Goal: Information Seeking & Learning: Learn about a topic

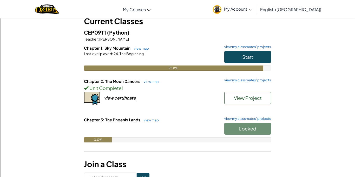
scroll to position [45, 0]
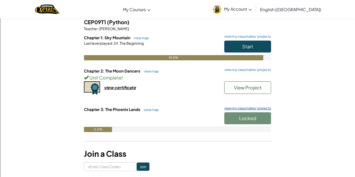
click at [240, 107] on link "view my classmates' projects" at bounding box center [246, 108] width 49 height 3
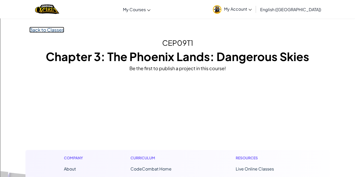
click at [38, 32] on link "Back to Classes" at bounding box center [46, 30] width 35 height 6
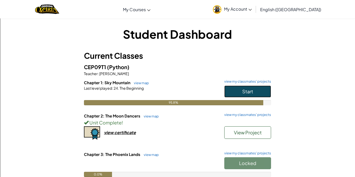
click at [239, 88] on button "Start" at bounding box center [248, 92] width 47 height 12
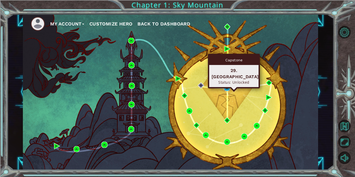
click at [225, 88] on img at bounding box center [227, 88] width 6 height 6
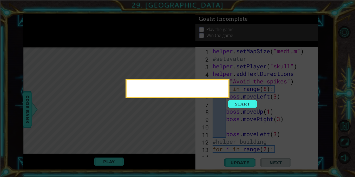
click at [230, 98] on div at bounding box center [178, 88] width 104 height 19
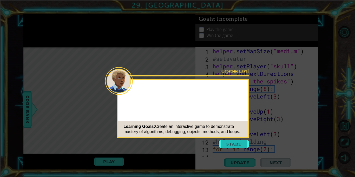
click at [237, 140] on button "Start" at bounding box center [234, 144] width 30 height 8
click at [240, 143] on icon at bounding box center [177, 88] width 355 height 177
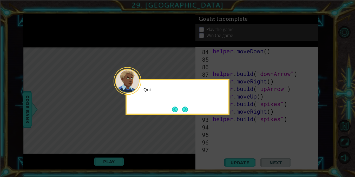
click at [179, 111] on button "Back" at bounding box center [177, 110] width 10 height 6
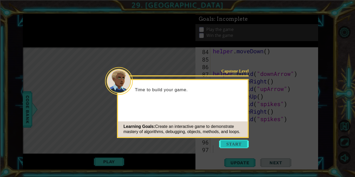
click at [235, 145] on button "Start" at bounding box center [234, 144] width 30 height 8
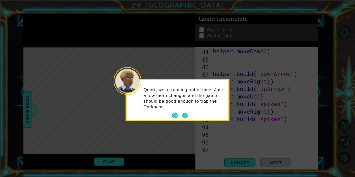
click at [188, 114] on button "Next" at bounding box center [185, 116] width 6 height 6
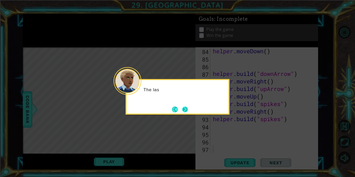
click at [188, 112] on button "Next" at bounding box center [185, 110] width 6 height 6
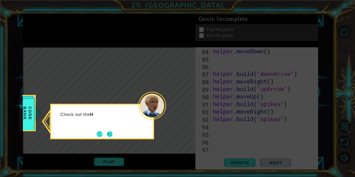
click at [109, 137] on button "Next" at bounding box center [110, 134] width 6 height 6
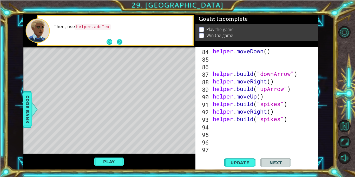
click at [121, 41] on button "Next" at bounding box center [120, 42] width 6 height 6
click at [109, 159] on button "Play" at bounding box center [109, 162] width 30 height 10
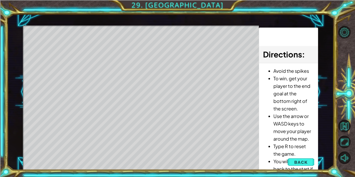
click at [109, 159] on div "Level Map" at bounding box center [143, 101] width 240 height 153
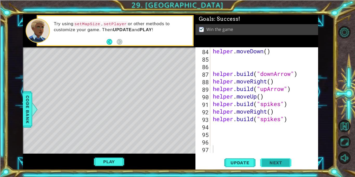
click at [269, 164] on span "Next" at bounding box center [276, 163] width 23 height 5
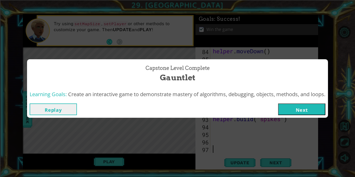
click at [303, 115] on button "Next" at bounding box center [301, 110] width 47 height 12
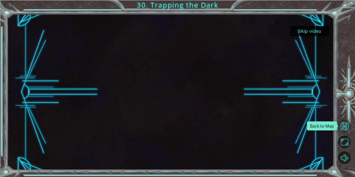
click at [344, 124] on button "Back to Map" at bounding box center [345, 126] width 12 height 12
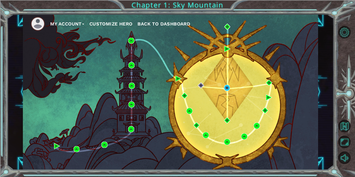
click at [158, 22] on span "Back to Dashboard" at bounding box center [164, 23] width 53 height 5
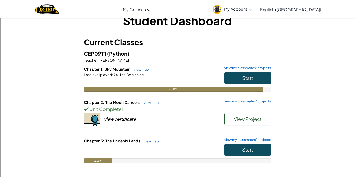
scroll to position [33, 0]
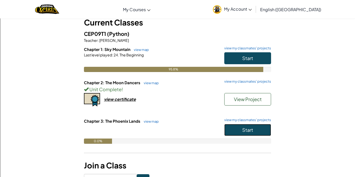
click at [254, 134] on button "Start" at bounding box center [248, 130] width 47 height 12
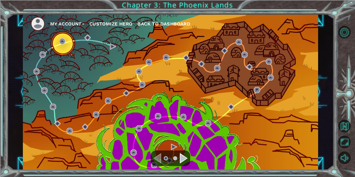
click at [160, 161] on div "Navigate to the previous page" at bounding box center [158, 158] width 8 height 10
click at [186, 160] on div "Navigate to the next page" at bounding box center [184, 158] width 8 height 10
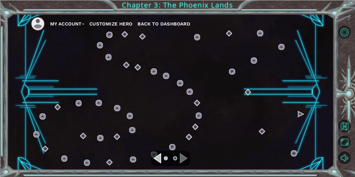
click at [158, 161] on div "Navigate to the previous page" at bounding box center [158, 158] width 8 height 10
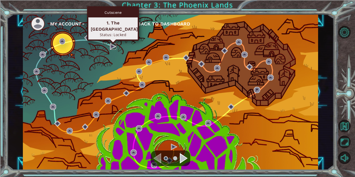
click at [112, 45] on img at bounding box center [113, 46] width 6 height 6
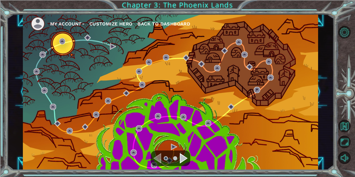
click at [176, 157] on li at bounding box center [175, 158] width 4 height 4
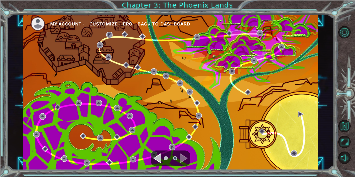
click at [160, 163] on div "Navigate to the previous page" at bounding box center [158, 158] width 8 height 10
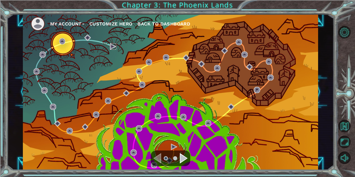
click at [116, 47] on img at bounding box center [113, 46] width 6 height 6
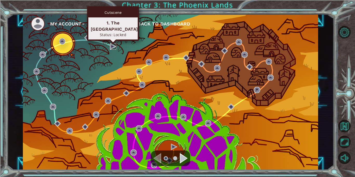
click at [111, 49] on img at bounding box center [113, 46] width 6 height 6
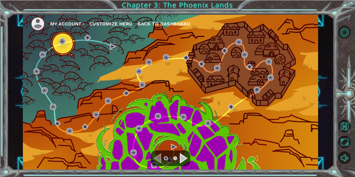
click at [113, 49] on img at bounding box center [113, 46] width 6 height 6
click at [112, 43] on img at bounding box center [113, 46] width 6 height 6
click at [111, 47] on img at bounding box center [113, 46] width 6 height 6
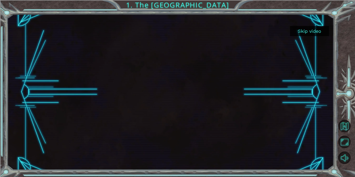
click at [317, 35] on button "Skip video" at bounding box center [309, 31] width 39 height 10
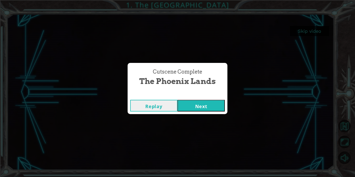
click at [211, 104] on button "Next" at bounding box center [201, 106] width 47 height 12
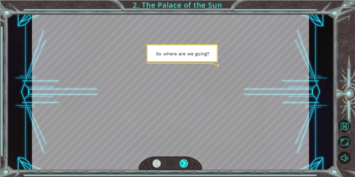
click at [187, 167] on div at bounding box center [184, 164] width 9 height 8
click at [184, 167] on div at bounding box center [184, 164] width 9 height 8
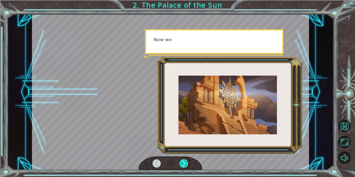
click at [183, 166] on div at bounding box center [184, 164] width 9 height 8
click at [183, 168] on div at bounding box center [171, 164] width 64 height 14
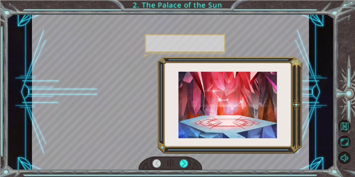
click at [182, 168] on div at bounding box center [171, 164] width 64 height 14
click at [183, 165] on div at bounding box center [184, 164] width 9 height 8
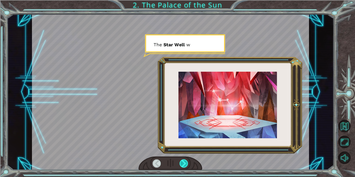
click at [186, 167] on div at bounding box center [184, 164] width 9 height 8
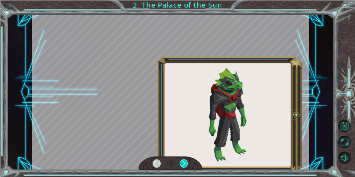
click at [184, 167] on div at bounding box center [184, 164] width 9 height 8
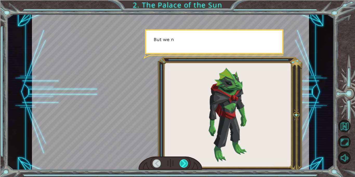
click at [186, 167] on div at bounding box center [184, 164] width 9 height 8
click at [183, 167] on div at bounding box center [184, 164] width 9 height 8
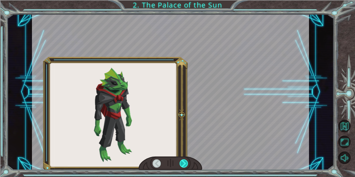
click at [183, 168] on div at bounding box center [184, 164] width 9 height 8
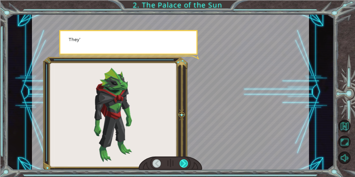
click at [184, 167] on div at bounding box center [184, 164] width 9 height 8
click at [183, 167] on div at bounding box center [184, 164] width 9 height 8
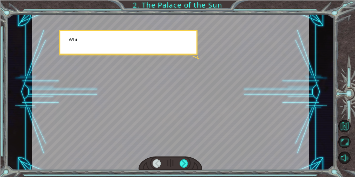
click at [183, 169] on div at bounding box center [171, 164] width 64 height 14
click at [183, 168] on div at bounding box center [171, 164] width 64 height 14
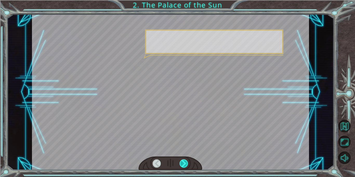
click at [184, 165] on div at bounding box center [184, 164] width 9 height 8
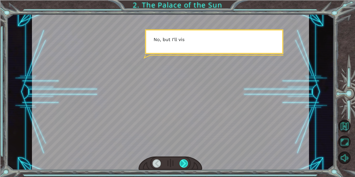
click at [184, 167] on div at bounding box center [184, 164] width 9 height 8
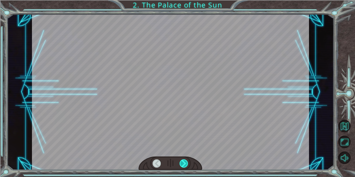
click at [184, 167] on div at bounding box center [184, 164] width 9 height 8
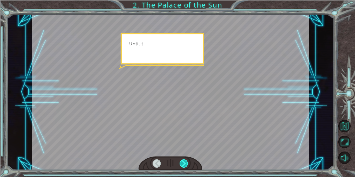
click at [184, 167] on div at bounding box center [184, 164] width 9 height 8
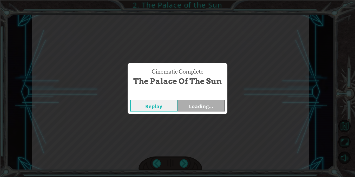
click at [184, 169] on div "Cinematic Complete The Palace of the Sun Replay Loading..." at bounding box center [177, 88] width 355 height 177
click at [208, 105] on button "Next" at bounding box center [201, 106] width 47 height 12
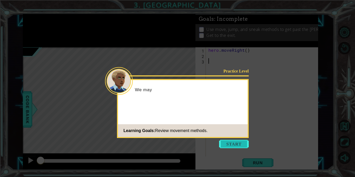
click at [238, 148] on button "Start" at bounding box center [234, 144] width 30 height 8
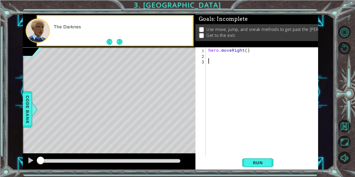
click at [219, 54] on div "hero . moveRight ( )" at bounding box center [264, 107] width 112 height 120
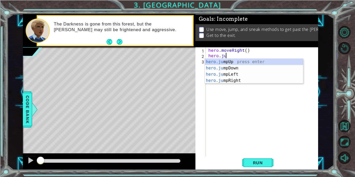
scroll to position [0, 1]
type textarea "hero.jum"
click at [223, 82] on div "hero.jum pUp press enter hero.jum pDown press enter hero.jum pLeft press enter …" at bounding box center [254, 77] width 98 height 37
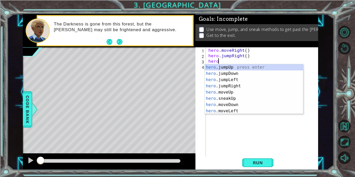
scroll to position [0, 1]
click at [245, 68] on div "hero.m oveUp press enter hero.m oveDown press enter hero.m oveLeft press enter …" at bounding box center [254, 95] width 98 height 62
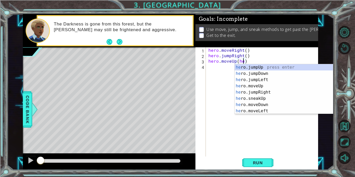
scroll to position [0, 2]
type textarea "hero.moveUp()"
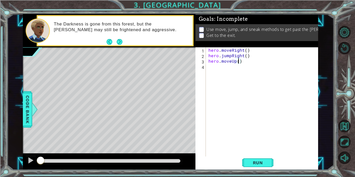
click at [216, 66] on div "hero . moveRight ( ) hero . jumpRight ( ) hero . moveUp ( )" at bounding box center [264, 107] width 112 height 120
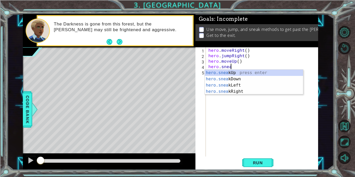
scroll to position [0, 1]
click at [248, 91] on div "hero.snea kUp press enter hero.snea kDown press enter hero.snea kLeft press ent…" at bounding box center [254, 88] width 98 height 37
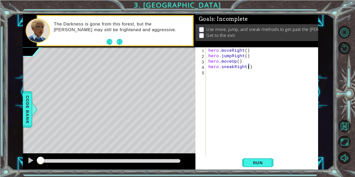
type textarea "hero.sneakRight(3)"
click at [228, 70] on div "hero . moveRight ( ) hero . jumpRight ( ) hero . moveUp ( ) hero . sneakRight (…" at bounding box center [264, 107] width 112 height 120
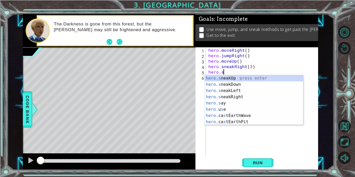
scroll to position [0, 1]
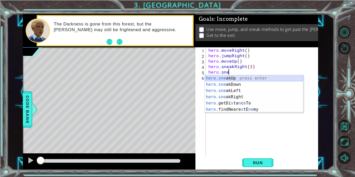
click at [243, 78] on div "hero.sne akUp press enter hero.sne akDown press enter hero.sne akLeft press ent…" at bounding box center [254, 100] width 98 height 50
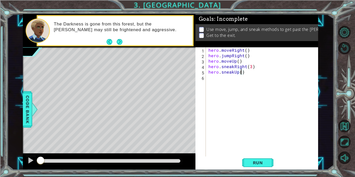
scroll to position [0, 2]
type textarea "hero.sneakUp(4)"
click at [256, 160] on span "Run" at bounding box center [258, 162] width 21 height 5
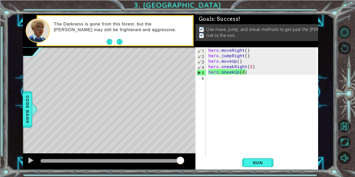
drag, startPoint x: 88, startPoint y: 161, endPoint x: 195, endPoint y: 159, distance: 106.7
click at [195, 159] on body "1 ההההההההההההההההההההההההההההההההההההההההההההההההההההההההההההההההההההההההההההה…" at bounding box center [177, 88] width 355 height 177
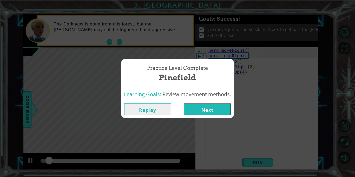
click at [201, 111] on button "Next" at bounding box center [207, 110] width 47 height 12
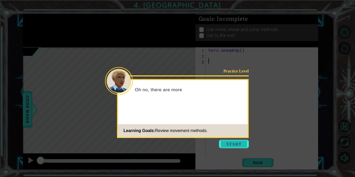
click at [239, 143] on button "Start" at bounding box center [234, 144] width 30 height 8
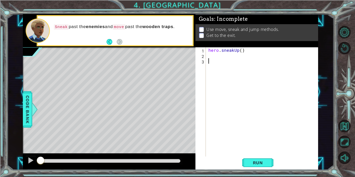
click at [220, 60] on div "hero . sneakUp ( )" at bounding box center [264, 107] width 112 height 120
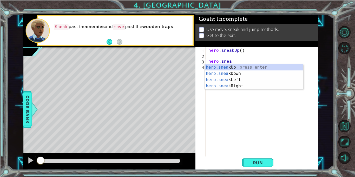
scroll to position [0, 1]
click at [246, 86] on div "hero.snea kUp press enter hero.snea kDown press enter hero.snea kLeft press ent…" at bounding box center [254, 82] width 98 height 37
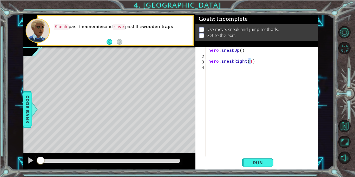
type textarea "hero.sneakRight(2)"
click at [230, 69] on div "hero . sneakUp ( ) hero . sneakRight ( 2 )" at bounding box center [264, 107] width 112 height 120
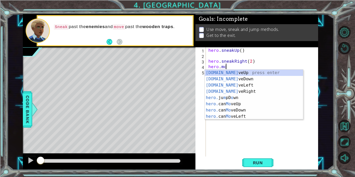
scroll to position [0, 1]
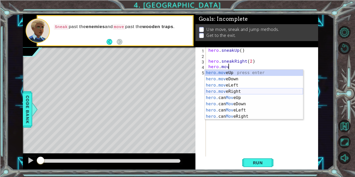
click at [244, 90] on div "hero.mov eUp press enter hero.mov eDown press enter hero.mov eLeft press enter …" at bounding box center [254, 101] width 98 height 62
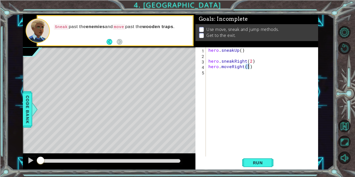
click at [242, 61] on div "hero . sneakUp ( ) hero . sneakRight ( 2 ) hero . moveRight ( 1 )" at bounding box center [264, 107] width 112 height 120
type textarea "hero.sneakRight(2) hero.moveRight(1)"
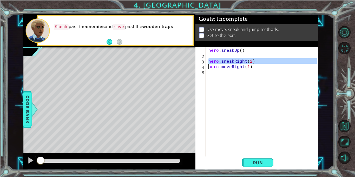
click at [247, 74] on div "hero . sneakUp ( ) hero . sneakRight ( 2 ) hero . moveRight ( 1 )" at bounding box center [264, 107] width 112 height 120
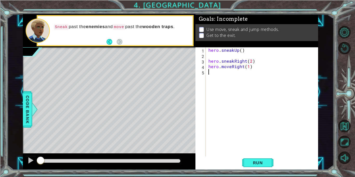
scroll to position [0, 0]
click at [253, 73] on div "hero . sneakUp ( ) hero . sneakRight ( 2 ) hero . moveRight ( 1 ) hero . sneakR…" at bounding box center [264, 107] width 112 height 120
click at [251, 73] on div "hero . sneakUp ( ) hero . sneakRight ( 2 ) hero . moveRight ( 1 ) hero . sneakR…" at bounding box center [264, 107] width 112 height 120
type textarea "hero.sneakRight(3)"
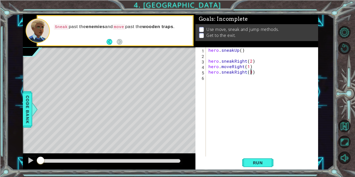
click at [258, 79] on div "hero . sneakUp ( ) hero . sneakRight ( 2 ) hero . moveRight ( 1 ) hero . sneakR…" at bounding box center [264, 107] width 112 height 120
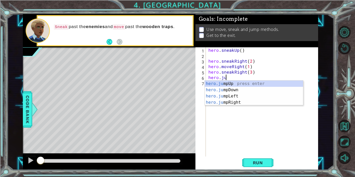
scroll to position [0, 1]
type textarea "hero.jum"
click at [261, 84] on div "hero.jum pUp press enter hero.jum pDown press enter hero.jum pLeft press enter …" at bounding box center [254, 99] width 98 height 37
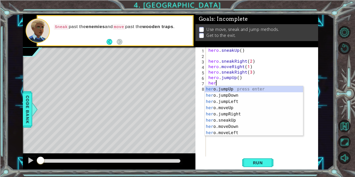
scroll to position [0, 0]
click at [267, 113] on div "hero .jumpUp press enter hero .jumpDown press enter hero .jumpLeft press enter …" at bounding box center [254, 117] width 98 height 62
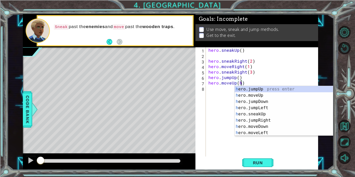
scroll to position [0, 2]
type textarea "hero.moveUp()"
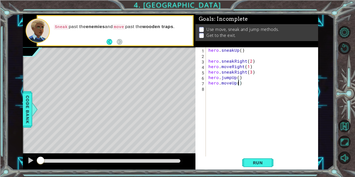
click at [231, 88] on div "hero . sneakUp ( ) hero . sneakRight ( 2 ) hero . moveRight ( 1 ) hero . sneakR…" at bounding box center [264, 107] width 112 height 120
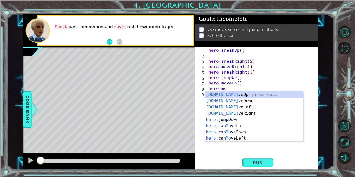
scroll to position [0, 1]
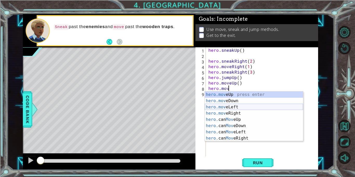
click at [239, 107] on div "hero.mov eUp press enter hero.mov eDown press enter hero.mov eLeft press enter …" at bounding box center [254, 123] width 98 height 62
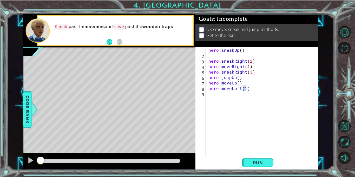
type textarea "hero.moveLeft(3)"
click at [223, 94] on div "hero . sneakUp ( ) hero . sneakRight ( 2 ) hero . moveRight ( 1 ) hero . sneakR…" at bounding box center [264, 107] width 112 height 120
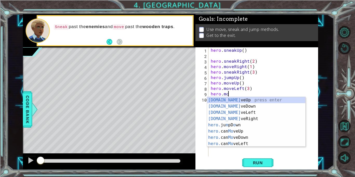
scroll to position [0, 1]
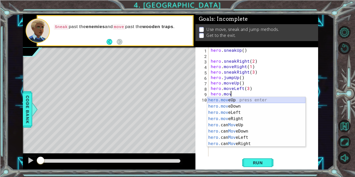
click at [240, 100] on div "hero.mov eUp press enter hero.mov eDown press enter hero.mov eLeft press enter …" at bounding box center [256, 128] width 98 height 62
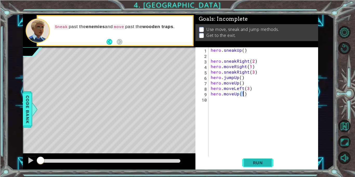
type textarea "hero.moveUp(1)"
click at [266, 163] on span "Run" at bounding box center [258, 162] width 21 height 5
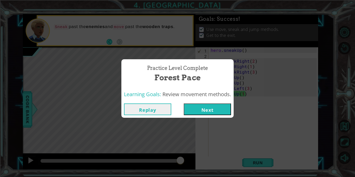
click at [212, 113] on button "Next" at bounding box center [207, 110] width 47 height 12
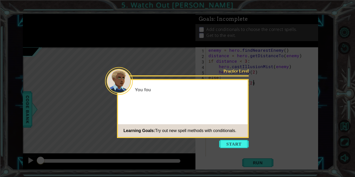
click at [241, 149] on icon at bounding box center [177, 88] width 355 height 177
click at [233, 138] on icon at bounding box center [177, 88] width 355 height 177
click at [235, 143] on button "Start" at bounding box center [234, 144] width 30 height 8
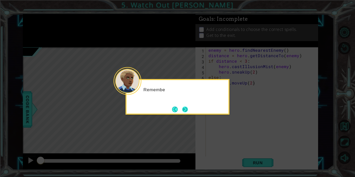
click at [186, 109] on button "Next" at bounding box center [185, 110] width 10 height 10
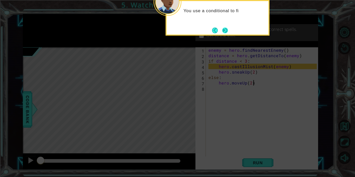
click at [225, 29] on button "Next" at bounding box center [225, 31] width 6 height 6
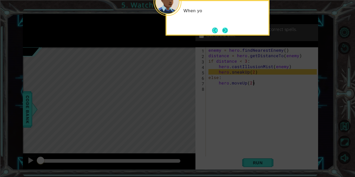
click at [226, 31] on button "Next" at bounding box center [225, 30] width 9 height 9
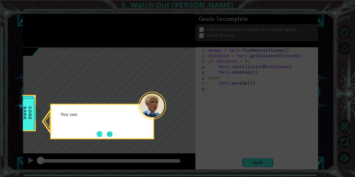
click at [112, 137] on button "Next" at bounding box center [109, 134] width 9 height 9
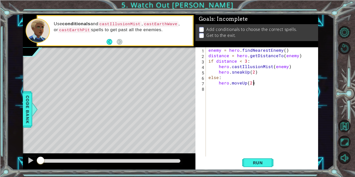
click at [244, 79] on div "enemy = hero . findNearestEnemy ( ) distance = hero . getDistanceTo ( enemy ) i…" at bounding box center [264, 107] width 112 height 120
click at [252, 84] on div "enemy = hero . findNearestEnemy ( ) distance = hero . getDistanceTo ( enemy ) i…" at bounding box center [264, 107] width 112 height 120
click at [54, 83] on div "Level Map" at bounding box center [143, 123] width 240 height 153
click at [249, 83] on div "enemy = hero . findNearestEnemy ( ) distance = hero . getDistanceTo ( enemy ) i…" at bounding box center [264, 107] width 112 height 120
type textarea "hero.moveUp(5)"
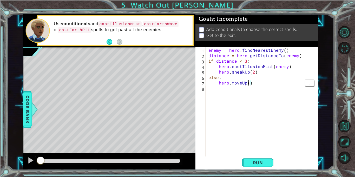
scroll to position [0, 2]
click at [262, 86] on div "enemy = hero . findNearestEnemy ( ) distance = hero . getDistanceTo ( enemy ) i…" at bounding box center [264, 107] width 112 height 120
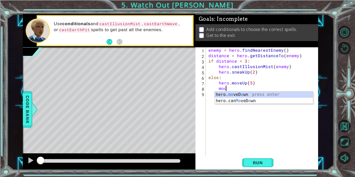
scroll to position [0, 1]
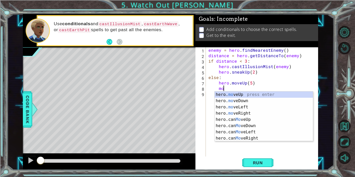
type textarea "m"
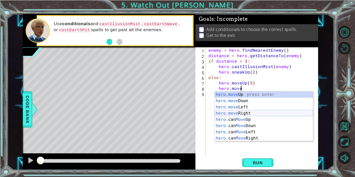
click at [236, 112] on div "hero.move Up press enter hero.move Down press enter hero.move Left press enter …" at bounding box center [264, 123] width 98 height 62
type textarea "hero.moveRight(1)"
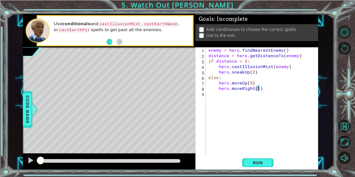
click at [266, 90] on div "enemy = hero . findNearestEnemy ( ) distance = hero . getDistanceTo ( enemy ) i…" at bounding box center [264, 107] width 112 height 120
click at [259, 72] on div "enemy = hero . findNearestEnemy ( ) distance = hero . getDistanceTo ( enemy ) i…" at bounding box center [265, 107] width 110 height 120
type textarea "hero.sneakUp(2)"
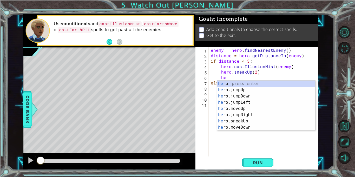
scroll to position [0, 1]
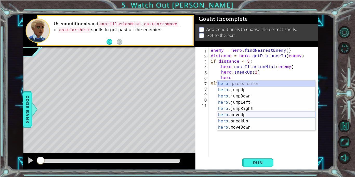
click at [260, 113] on div "hero press enter hero .jumpUp press enter hero .jumpDown press enter hero .jump…" at bounding box center [266, 112] width 98 height 62
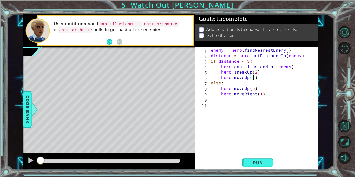
scroll to position [0, 2]
click at [258, 80] on div "enemy = hero . findNearestEnemy ( ) distance = hero . getDistanceTo ( enemy ) i…" at bounding box center [265, 107] width 110 height 120
click at [258, 78] on div "enemy = hero . findNearestEnemy ( ) distance = hero . getDistanceTo ( enemy ) i…" at bounding box center [265, 107] width 110 height 120
type textarea "hero.moveUp(3)"
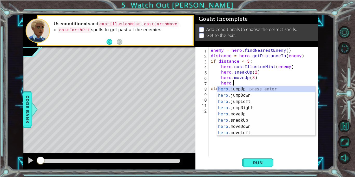
scroll to position [0, 1]
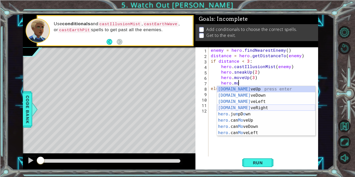
click at [250, 109] on div "[DOMAIN_NAME] veUp press enter [DOMAIN_NAME] veDown press enter [DOMAIN_NAME] v…" at bounding box center [266, 117] width 98 height 62
type textarea "hero.moveRight(1)"
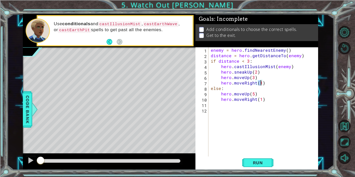
click at [271, 99] on div "enemy = hero . findNearestEnemy ( ) distance = hero . getDistanceTo ( enemy ) i…" at bounding box center [265, 107] width 110 height 120
click at [244, 52] on div "enemy = hero . findNearestEnemy ( ) distance = hero . getDistanceTo ( enemy ) i…" at bounding box center [265, 107] width 110 height 120
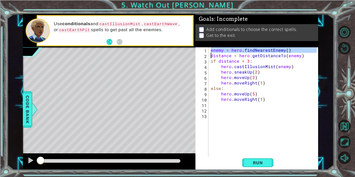
click at [215, 52] on div "enemy = hero . findNearestEnemy ( ) distance = hero . getDistanceTo ( enemy ) i…" at bounding box center [263, 101] width 107 height 109
drag, startPoint x: 211, startPoint y: 51, endPoint x: 305, endPoint y: 58, distance: 95.0
click at [305, 58] on div "enemy = hero . findNearestEnemy ( ) distance = hero . getDistanceTo ( enemy ) i…" at bounding box center [265, 107] width 110 height 120
click at [313, 94] on div "enemy = hero . findNearestEnemy ( ) distance = hero . getDistanceTo ( enemy ) i…" at bounding box center [265, 107] width 110 height 120
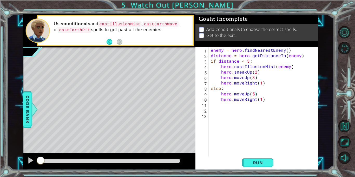
click at [308, 97] on div "enemy = hero . findNearestEnemy ( ) distance = hero . getDistanceTo ( enemy ) i…" at bounding box center [265, 107] width 110 height 120
type textarea "hero.moveRight(1)"
paste textarea "distance = hero.getDistanceTo(enemy)"
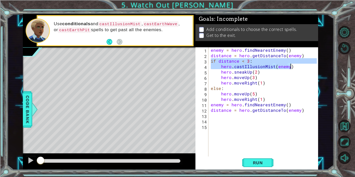
drag, startPoint x: 210, startPoint y: 62, endPoint x: 293, endPoint y: 67, distance: 82.9
click at [293, 67] on div "enemy = hero . findNearestEnemy ( ) distance = hero . getDistanceTo ( enemy ) i…" at bounding box center [265, 107] width 110 height 120
type textarea "if distance < 3: hero.castIllusionMist(enemy)"
click at [221, 119] on div "enemy = hero . findNearestEnemy ( ) distance = hero . getDistanceTo ( enemy ) i…" at bounding box center [265, 107] width 110 height 120
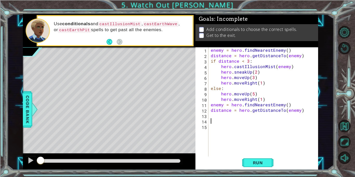
click at [218, 116] on div "enemy = hero . findNearestEnemy ( ) distance = hero . getDistanceTo ( enemy ) i…" at bounding box center [265, 107] width 110 height 120
paste textarea "hero.castIllusionMist(enemy)"
type textarea "hero.castIllusionMist(enemy)"
click at [296, 122] on div "enemy = hero . findNearestEnemy ( ) distance = hero . getDistanceTo ( enemy ) i…" at bounding box center [265, 107] width 110 height 120
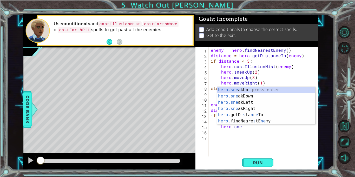
scroll to position [0, 2]
click at [259, 110] on div "hero.sne akUp press enter hero.sne akDown press enter hero.sne akLeft press ent…" at bounding box center [266, 112] width 98 height 50
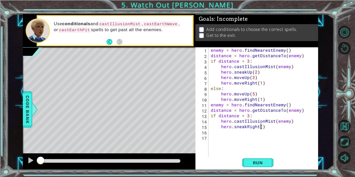
type textarea "hero.sneakRight(4)"
click at [275, 131] on div "enemy = hero . findNearestEnemy ( ) distance = hero . getDistanceTo ( enemy ) i…" at bounding box center [265, 107] width 110 height 120
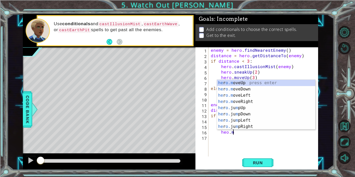
scroll to position [0, 1]
click at [234, 90] on div "he r o.m oveUp press enter he r o.m oveDown press enter he r o.m oveLeft press …" at bounding box center [266, 111] width 98 height 62
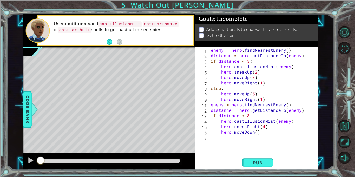
type textarea "hero.moveDown(2)"
click at [267, 134] on div "enemy = hero . findNearestEnemy ( ) distance = hero . getDistanceTo ( enemy ) i…" at bounding box center [265, 107] width 110 height 120
type textarea "else:"
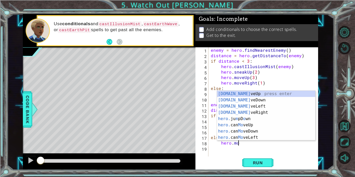
scroll to position [0, 2]
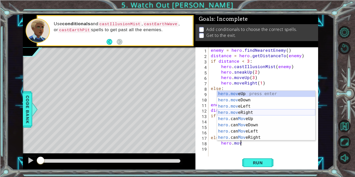
click at [230, 115] on div "hero.mov eUp press enter hero.mov eDown press enter hero.mov eLeft press enter …" at bounding box center [266, 122] width 98 height 62
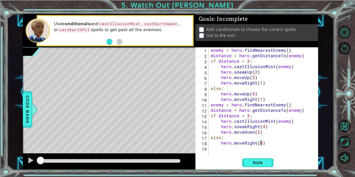
type textarea "hero.moveRight(4)"
click at [265, 146] on div "enemy = hero . findNearestEnemy ( ) distance = hero . getDistanceTo ( enemy ) i…" at bounding box center [265, 107] width 110 height 120
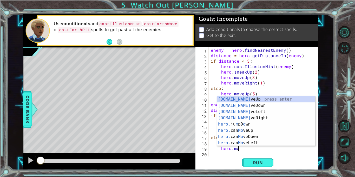
scroll to position [0, 2]
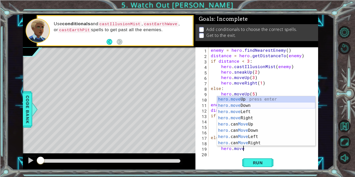
click at [239, 106] on div "hero.move Up press enter hero.move Down press enter hero.move Left press enter …" at bounding box center [266, 127] width 98 height 62
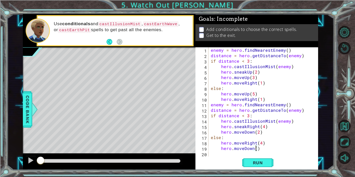
type textarea "hero.moveDown(2)"
click at [274, 147] on div "enemy = hero . findNearestEnemy ( ) distance = hero . getDistanceTo ( enemy ) i…" at bounding box center [265, 107] width 110 height 120
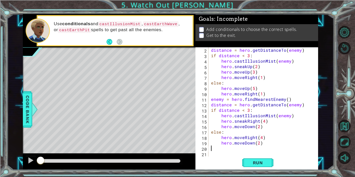
scroll to position [0, 0]
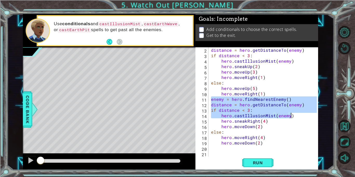
drag, startPoint x: 211, startPoint y: 99, endPoint x: 291, endPoint y: 116, distance: 82.0
click at [291, 116] on div "distance = hero . getDistanceTo ( enemy ) if distance < 3 : hero . castIllusion…" at bounding box center [265, 107] width 110 height 120
type textarea "if distance < 3: hero.castIllusionMist(enemy)"
click at [257, 148] on div "distance = hero . getDistanceTo ( enemy ) if distance < 3 : hero . castIllusion…" at bounding box center [265, 107] width 110 height 120
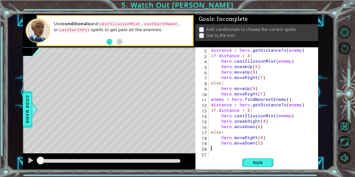
paste textarea "hero.castIllusionMist(enemy)"
type textarea "hero.castIllusionMist(enemy)"
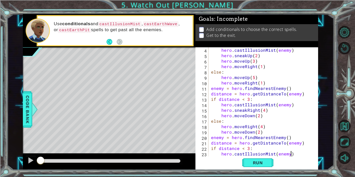
scroll to position [22, 0]
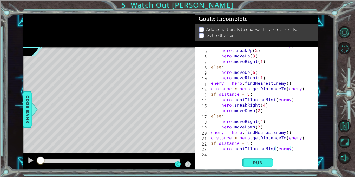
click at [296, 148] on div "hero . castIllusionMist ( enemy ) hero . sneakUp ( 2 ) hero . moveUp ( 3 ) hero…" at bounding box center [265, 102] width 110 height 120
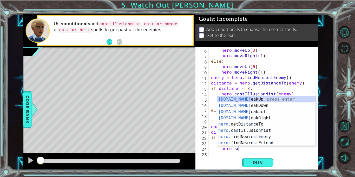
scroll to position [0, 2]
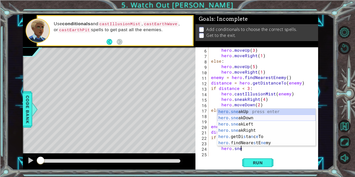
click at [235, 116] on div "hero.sne akUp press enter hero.sne akDown press enter hero.sne akLeft press ent…" at bounding box center [267, 134] width 98 height 50
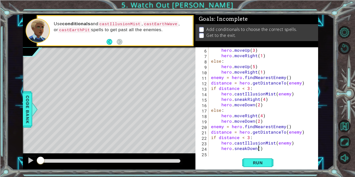
type textarea "hero.sneakDown(3)"
click at [268, 151] on div "hero . moveUp ( 3 ) hero . moveRight ( 1 ) else : hero . moveUp ( 5 ) hero . mo…" at bounding box center [265, 107] width 110 height 120
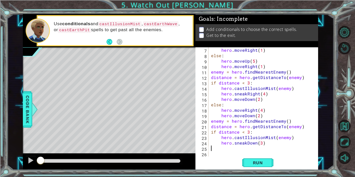
scroll to position [0, 0]
type textarea "else:"
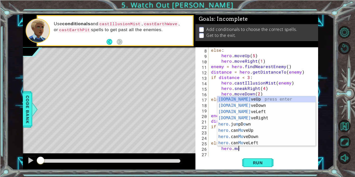
scroll to position [0, 2]
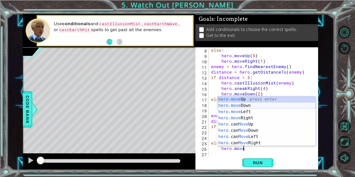
click at [251, 105] on div "hero.move Up press enter hero.move Down press enter hero.move Left press enter …" at bounding box center [267, 127] width 98 height 62
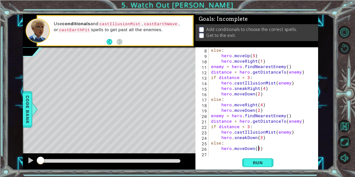
scroll to position [0, 3]
type textarea "hero.moveDown(3)"
click at [265, 161] on span "Run" at bounding box center [258, 162] width 21 height 5
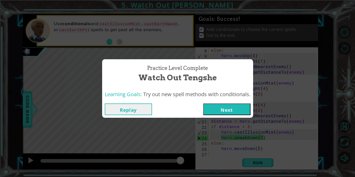
click at [227, 104] on button "Next" at bounding box center [226, 110] width 47 height 12
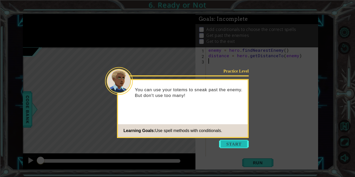
click at [226, 147] on button "Start" at bounding box center [234, 144] width 30 height 8
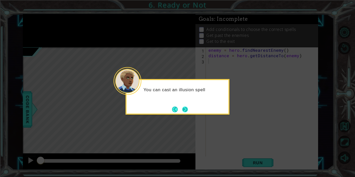
click at [183, 106] on button "Next" at bounding box center [185, 109] width 6 height 6
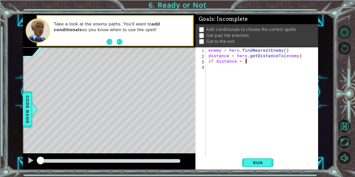
scroll to position [0, 2]
type textarea "if distance > 3:"
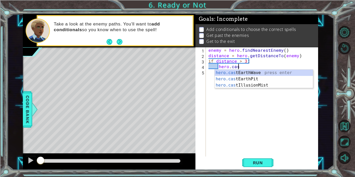
scroll to position [0, 2]
click at [237, 86] on div "hero.cas tEarthWave press enter hero.cas tEarthPit press enter hero.cas tIllusi…" at bounding box center [264, 85] width 98 height 31
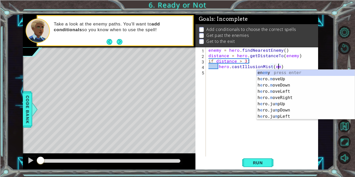
scroll to position [0, 4]
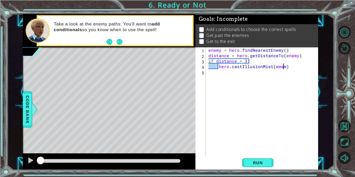
type textarea "hero.castIllusionMist(ememy)"
click at [304, 71] on div "enemy = hero . findNearestEnemy ( ) distance = hero . getDistanceTo ( enemy ) i…" at bounding box center [264, 107] width 112 height 120
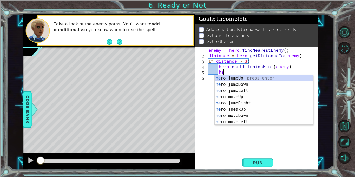
scroll to position [0, 1]
click at [278, 112] on div "hero .jumpUp press enter hero .jumpDown press enter hero .jumpLeft press enter …" at bounding box center [264, 106] width 98 height 62
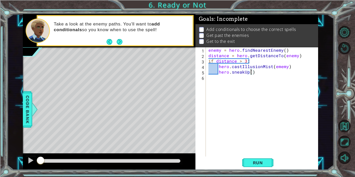
type textarea "hero.sneakUp(2)"
click at [264, 74] on div "enemy = hero . findNearestEnemy ( ) distance = hero . getDistanceTo ( enemy ) i…" at bounding box center [264, 107] width 112 height 120
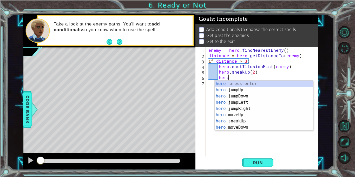
type textarea "hero."
click at [265, 84] on div "hero. jumpUp press enter hero. jumpDown press enter hero. jumpLeft press enter …" at bounding box center [264, 112] width 98 height 62
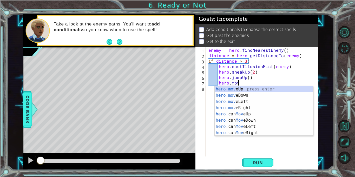
scroll to position [0, 2]
click at [270, 91] on div "hero.mov eUp press enter hero.mov eDown press enter hero.mov eLeft press enter …" at bounding box center [264, 117] width 98 height 62
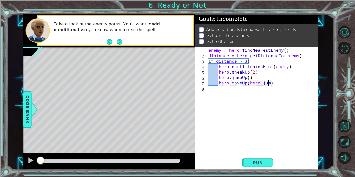
scroll to position [0, 4]
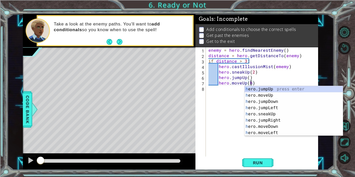
type textarea "hero.moveUp()"
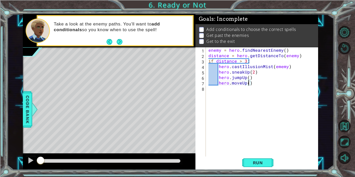
click at [253, 92] on div "enemy = hero . findNearestEnemy ( ) distance = hero . getDistanceTo ( enemy ) i…" at bounding box center [264, 107] width 112 height 120
click at [265, 87] on div "enemy = hero . findNearestEnemy ( ) distance = hero . getDistanceTo ( enemy ) i…" at bounding box center [264, 107] width 112 height 120
click at [260, 82] on div "enemy = hero . findNearestEnemy ( ) distance = hero . getDistanceTo ( enemy ) i…" at bounding box center [264, 107] width 112 height 120
type textarea "hero.moveUp()"
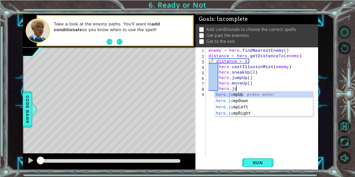
type textarea "hero.jum"
click at [273, 115] on div "hero.jum pUp press enter hero.jum pDown press enter hero.jum pLeft press enter …" at bounding box center [264, 110] width 98 height 37
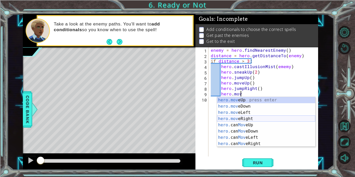
click at [271, 117] on div "hero.mov eUp press enter hero.mov eDown press enter hero.mov eLeft press enter …" at bounding box center [266, 128] width 98 height 62
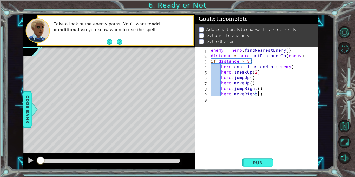
type textarea "hero.moveRight(3)"
click at [276, 95] on div "enemy = hero . findNearestEnemy ( ) distance = hero . getDistanceTo ( enemy ) i…" at bounding box center [265, 107] width 110 height 120
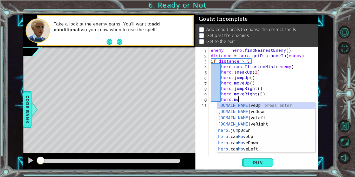
scroll to position [0, 2]
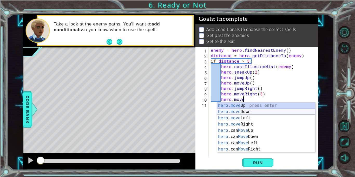
click at [265, 113] on div "hero.move Up press enter hero.move Down press enter hero.move Left press enter …" at bounding box center [266, 134] width 98 height 62
type textarea "hero.moveDown(1)"
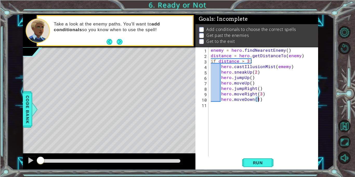
click at [274, 101] on div "enemy = hero . findNearestEnemy ( ) distance = hero . getDistanceTo ( enemy ) i…" at bounding box center [265, 107] width 110 height 120
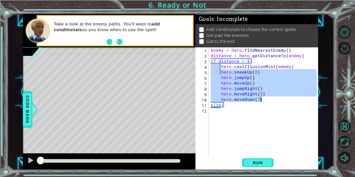
drag, startPoint x: 221, startPoint y: 73, endPoint x: 266, endPoint y: 101, distance: 52.8
click at [266, 101] on div "enemy = hero . findNearestEnemy ( ) distance = hero . getDistanceTo ( enemy ) i…" at bounding box center [265, 107] width 110 height 120
type textarea "hero.moveRight(3) hero.moveDown(1)"
click at [222, 111] on div "enemy = hero . findNearestEnemy ( ) distance = hero . getDistanceTo ( enemy ) i…" at bounding box center [265, 107] width 110 height 120
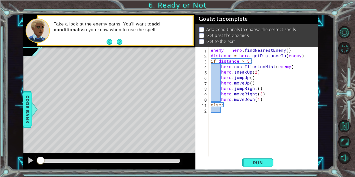
paste textarea "hero.moveDown(1)"
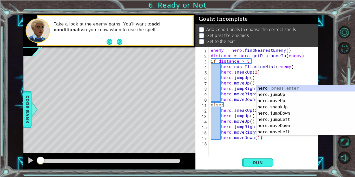
click at [246, 111] on div "enemy = hero . findNearestEnemy ( ) distance = hero . getDistanceTo ( enemy ) i…" at bounding box center [265, 107] width 110 height 120
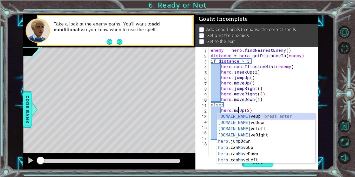
scroll to position [0, 2]
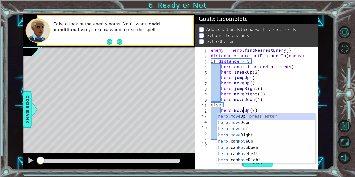
click at [291, 107] on div "enemy = hero . findNearestEnemy ( ) distance = hero . getDistanceTo ( enemy ) i…" at bounding box center [265, 107] width 110 height 120
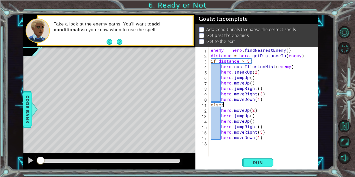
scroll to position [0, 1]
click at [277, 139] on div "enemy = hero . findNearestEnemy ( ) distance = hero . getDistanceTo ( enemy ) i…" at bounding box center [265, 107] width 110 height 120
type textarea "hero.moveDown(1)"
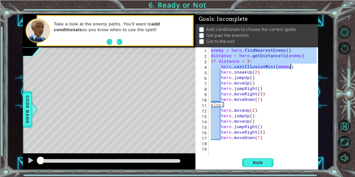
drag, startPoint x: 211, startPoint y: 50, endPoint x: 296, endPoint y: 68, distance: 87.2
click at [296, 68] on div "enemy = hero . findNearestEnemy ( ) distance = hero . getDistanceTo ( enemy ) i…" at bounding box center [265, 107] width 110 height 120
type textarea "if distance > 3: hero.castIllusionMist(ememy)"
click at [210, 142] on div "enemy = hero . findNearestEnemy ( ) distance = hero . getDistanceTo ( enemy ) i…" at bounding box center [265, 107] width 110 height 120
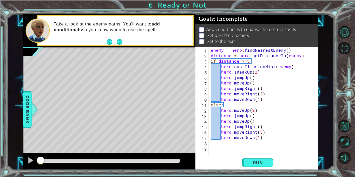
paste textarea "hero.castIllusionMist(ememy)"
type textarea "hero.castIllusionMist(ememy)"
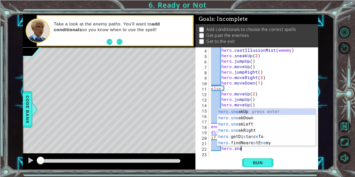
scroll to position [0, 2]
click at [263, 119] on div "hero.sne akUp press enter hero.sne akDown press enter hero.sne akLeft press ent…" at bounding box center [267, 134] width 98 height 50
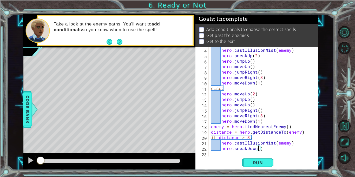
scroll to position [0, 3]
type textarea "hero.sneakDown(2)"
click at [271, 150] on div "hero . castIllusionMist ( ememy ) hero . sneakUp ( 2 ) hero . jumpUp ( ) hero .…" at bounding box center [265, 107] width 110 height 120
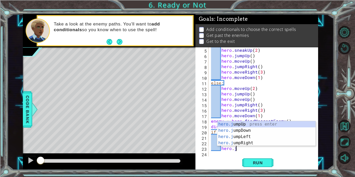
scroll to position [0, 1]
type textarea "hero.ju"
click at [251, 131] on div "hero.ju mpUp press enter hero.ju mpDown press enter hero.[PERSON_NAME] mpLeft p…" at bounding box center [267, 139] width 98 height 37
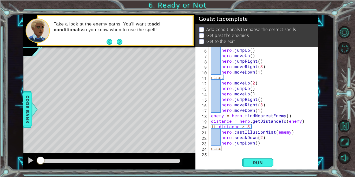
scroll to position [0, 1]
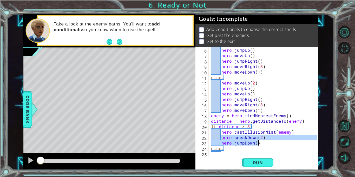
drag, startPoint x: 221, startPoint y: 137, endPoint x: 262, endPoint y: 143, distance: 40.9
click at [262, 143] on div "hero . jumpUp ( ) hero . moveUp ( ) hero . jumpRight ( ) hero . moveRight ( 3 )…" at bounding box center [265, 107] width 110 height 120
type textarea "hero.sneakDown(2) hero.jumpDown()"
click at [228, 155] on div "hero . jumpUp ( ) hero . moveUp ( ) hero . jumpRight ( ) hero . moveRight ( 3 )…" at bounding box center [265, 107] width 110 height 120
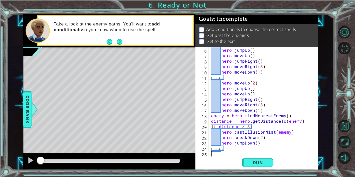
scroll to position [0, 0]
paste textarea "hero.jumpDown()"
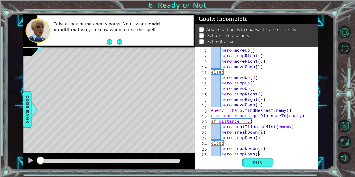
scroll to position [38, 0]
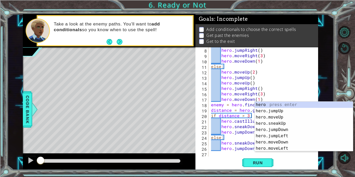
click at [246, 143] on div "hero . jumpRight ( ) hero . moveRight ( 3 ) hero . moveDown ( 1 ) else : hero .…" at bounding box center [265, 107] width 110 height 120
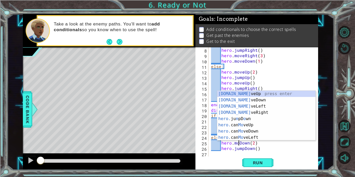
scroll to position [0, 2]
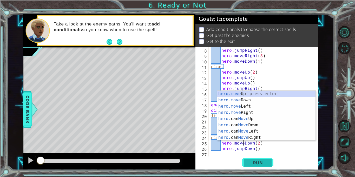
click at [259, 162] on span "Run" at bounding box center [258, 162] width 21 height 5
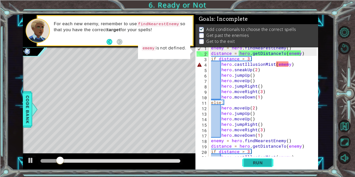
scroll to position [0, 0]
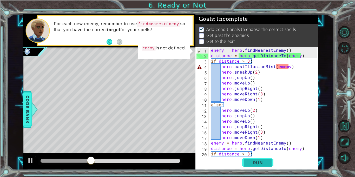
click at [253, 164] on span "Run" at bounding box center [258, 162] width 21 height 5
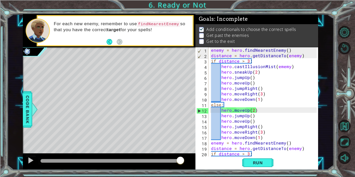
click at [276, 68] on div "enemy = hero . findNearestEnemy ( ) distance = hero . getDistanceTo ( enemy ) i…" at bounding box center [265, 107] width 110 height 120
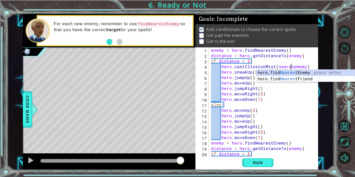
scroll to position [0, 5]
click at [296, 67] on div "enemy = hero . findNearestEnemy ( ) distance = hero . getDistanceTo ( enemy ) i…" at bounding box center [265, 107] width 110 height 120
click at [314, 55] on div at bounding box center [314, 121] width 5 height 148
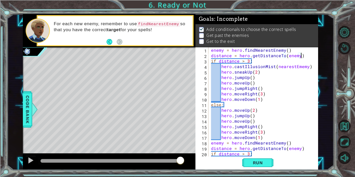
click at [211, 50] on div "enemy = hero . findNearestEnemy ( ) distance = hero . getDistanceTo ( enemy ) i…" at bounding box center [265, 107] width 110 height 120
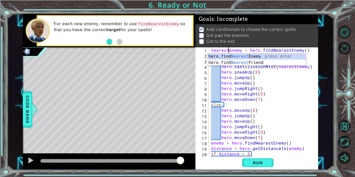
scroll to position [0, 1]
click at [232, 50] on div "nearestenemy = hero . findNearestEnemy ( ) distance = hero . getDistanceTo ( en…" at bounding box center [265, 107] width 110 height 120
click at [312, 47] on div "Goals : Incomplete Add conditionals to choose the correct spells Get past the e…" at bounding box center [257, 30] width 123 height 33
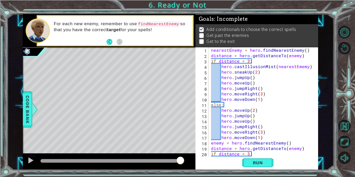
click at [287, 58] on div "nearestEnemy = hero . findNearestEnemy ( ) distance = hero . getDistanceTo ( en…" at bounding box center [265, 107] width 110 height 120
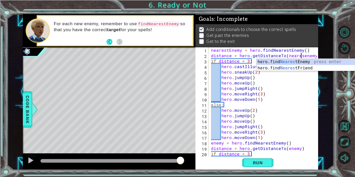
scroll to position [0, 6]
click at [306, 55] on div "nearestEnemy = hero . findNearestEnemy ( ) distance = hero . getDistanceTo ( ne…" at bounding box center [265, 107] width 110 height 120
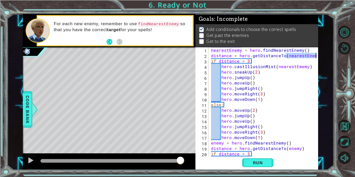
drag, startPoint x: 285, startPoint y: 55, endPoint x: 315, endPoint y: 55, distance: 29.7
click at [315, 55] on div "distance = hero.getDistanceTo(nearestEnemy) 1 2 3 4 5 6 7 8 9 10 11 12 13 14 15…" at bounding box center [257, 101] width 122 height 109
drag, startPoint x: 286, startPoint y: 149, endPoint x: 297, endPoint y: 150, distance: 11.0
click at [297, 150] on div "nearestEnemy = hero . findNearestEnemy ( ) distance = hero . getDistanceTo ( ne…" at bounding box center [265, 107] width 110 height 120
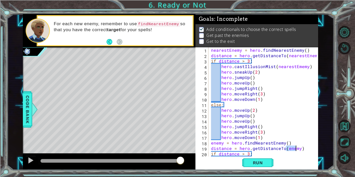
click at [297, 150] on div "nearestEnemy = hero . findNearestEnemy ( ) distance = hero . getDistanceTo ( ne…" at bounding box center [265, 107] width 110 height 120
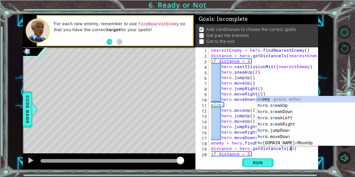
scroll to position [0, 5]
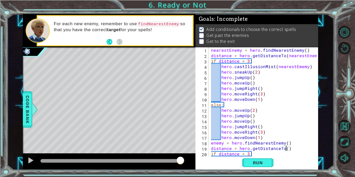
paste textarea "nearestEnemy"
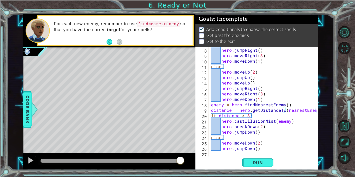
scroll to position [38, 0]
click at [288, 123] on div "hero . jumpRight ( ) hero . moveRight ( 3 ) hero . moveDown ( 1 ) else : hero .…" at bounding box center [265, 107] width 110 height 120
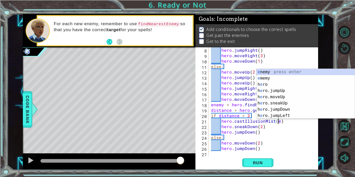
scroll to position [0, 4]
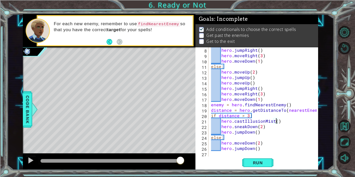
paste textarea "nearestEnemy"
click at [261, 166] on button "Run" at bounding box center [258, 163] width 31 height 12
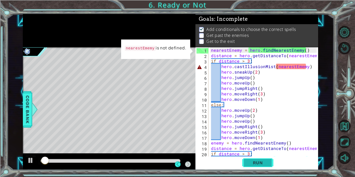
scroll to position [0, 0]
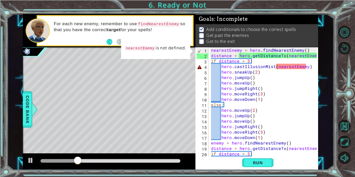
click at [306, 56] on div "nearestEnemy = hero . findNearestEnemy ( ) distance = hero . getDistanceTo ( ne…" at bounding box center [265, 107] width 110 height 120
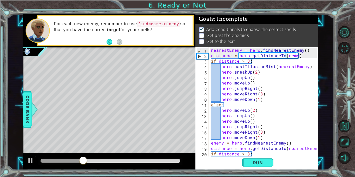
scroll to position [0, 5]
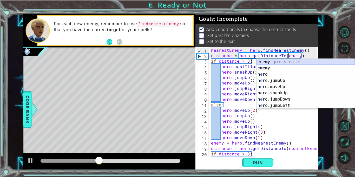
click at [268, 60] on div "e nemy press enter e memy press enter h e ro press enter h e ro.jumpUp press en…" at bounding box center [306, 90] width 98 height 62
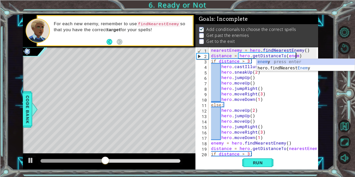
scroll to position [0, 5]
click at [294, 90] on div "nearestEnemy = hero . findNearestEnemy ( ) distance = hero . getDistanceTo ( en…" at bounding box center [265, 107] width 110 height 120
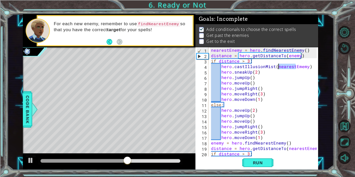
drag, startPoint x: 296, startPoint y: 67, endPoint x: 278, endPoint y: 69, distance: 17.8
click at [278, 69] on div "nearestEnemy = hero . findNearestEnemy ( ) distance = hero . getDistanceTo ( en…" at bounding box center [265, 107] width 110 height 120
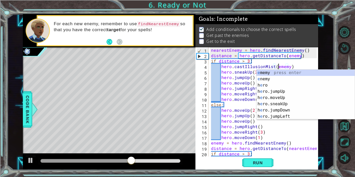
scroll to position [0, 4]
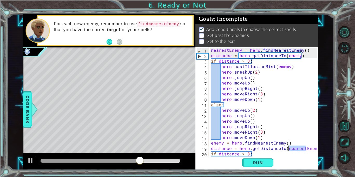
drag, startPoint x: 307, startPoint y: 150, endPoint x: 287, endPoint y: 151, distance: 19.3
click at [287, 151] on div "nearestEnemy = hero . findNearestEnemy ( ) distance = hero . getDistanceTo ( en…" at bounding box center [265, 107] width 110 height 120
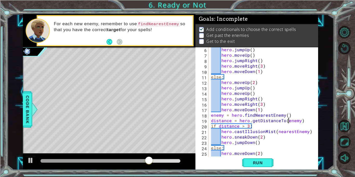
scroll to position [34, 0]
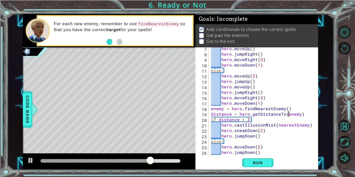
click at [294, 129] on div "hero . moveUp ( ) hero . jumpRight ( ) hero . moveRight ( 3 ) hero . moveDown (…" at bounding box center [265, 106] width 110 height 120
click at [296, 124] on div "hero . moveUp ( ) hero . jumpRight ( ) hero . moveRight ( 3 ) hero . moveDown (…" at bounding box center [263, 101] width 107 height 109
drag, startPoint x: 296, startPoint y: 124, endPoint x: 276, endPoint y: 124, distance: 20.0
click at [276, 124] on div "hero . moveUp ( ) hero . jumpRight ( ) hero . moveRight ( 3 ) hero . moveDown (…" at bounding box center [265, 106] width 110 height 120
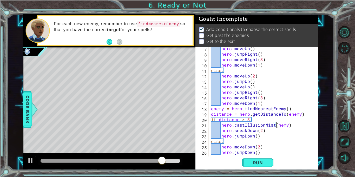
scroll to position [0, 4]
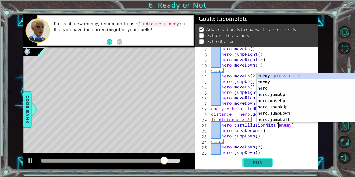
type textarea "hero.castIllusionMist(enemy)"
click at [261, 163] on span "Run" at bounding box center [258, 162] width 21 height 5
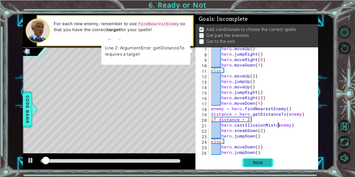
scroll to position [0, 0]
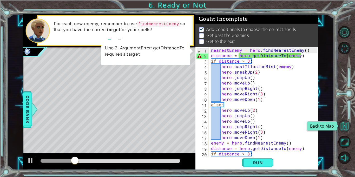
click at [350, 126] on button "Back to Map" at bounding box center [345, 126] width 12 height 12
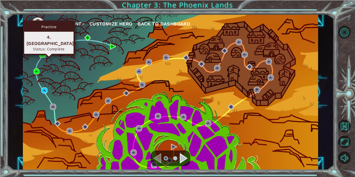
click at [41, 55] on img at bounding box center [43, 55] width 6 height 6
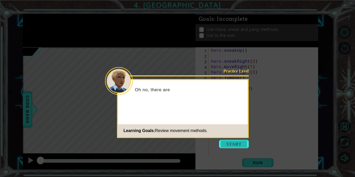
click at [235, 147] on button "Start" at bounding box center [234, 144] width 30 height 8
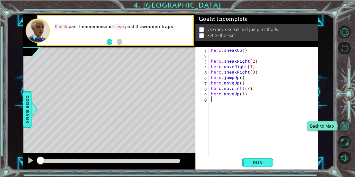
click at [342, 120] on button "Back to Map" at bounding box center [345, 126] width 12 height 12
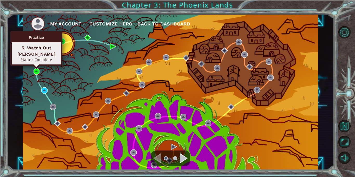
click at [36, 66] on div "Practice 5. Watch Out [PERSON_NAME] Status: Complete" at bounding box center [36, 48] width 52 height 35
click at [37, 70] on img at bounding box center [37, 71] width 6 height 6
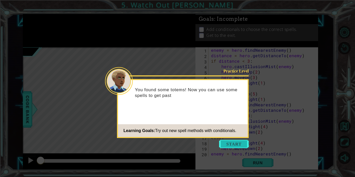
click at [232, 146] on button "Start" at bounding box center [234, 144] width 30 height 8
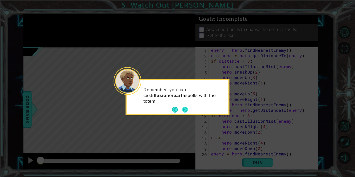
click at [188, 111] on button "Next" at bounding box center [185, 110] width 10 height 10
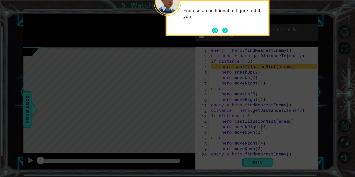
click at [225, 30] on button "Next" at bounding box center [225, 30] width 6 height 6
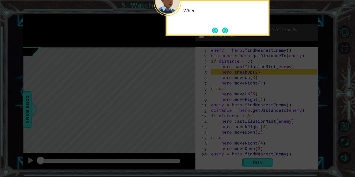
click at [225, 30] on button "Next" at bounding box center [225, 30] width 9 height 9
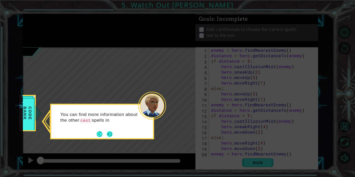
click at [112, 133] on button "Next" at bounding box center [110, 134] width 8 height 8
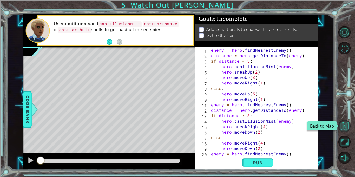
click at [348, 125] on button "Back to Map" at bounding box center [345, 126] width 12 height 12
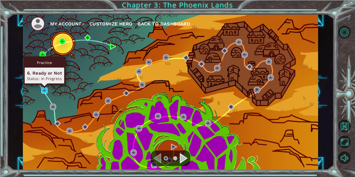
click at [47, 88] on img at bounding box center [44, 90] width 6 height 6
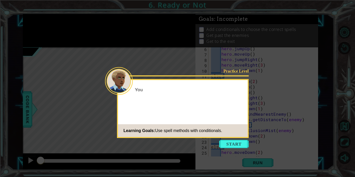
scroll to position [38, 0]
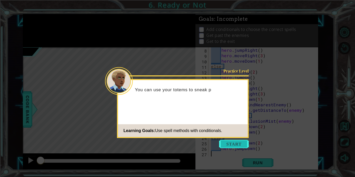
click at [237, 140] on button "Start" at bounding box center [234, 144] width 30 height 8
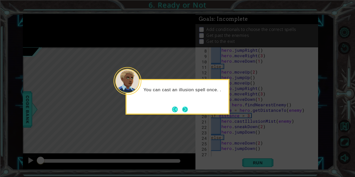
click at [186, 112] on button "Next" at bounding box center [185, 109] width 8 height 8
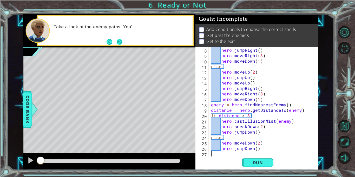
click at [123, 41] on button "Next" at bounding box center [120, 42] width 8 height 8
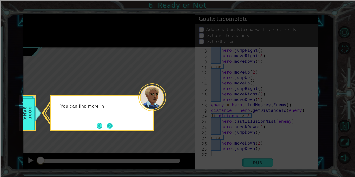
click at [111, 124] on button "Next" at bounding box center [110, 126] width 8 height 8
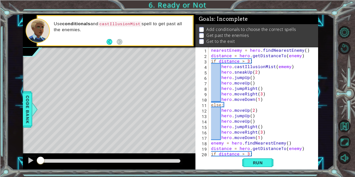
scroll to position [0, 0]
click at [247, 165] on button "Run" at bounding box center [258, 163] width 31 height 12
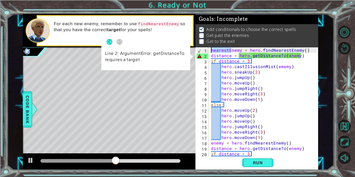
drag, startPoint x: 231, startPoint y: 50, endPoint x: 211, endPoint y: 51, distance: 20.6
click at [211, 51] on div "nearestEnemy = hero . findNearestEnemy ( ) distance = hero . getDistanceTo ( en…" at bounding box center [265, 107] width 110 height 120
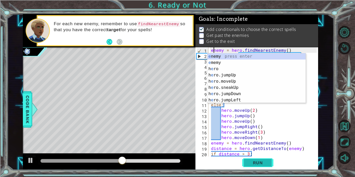
click at [262, 162] on span "Run" at bounding box center [258, 162] width 21 height 5
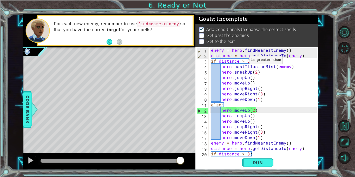
click at [243, 61] on div "enemy = hero . findNearestEnemy ( ) distance = hero . getDistanceTo ( enemy ) i…" at bounding box center [265, 107] width 110 height 120
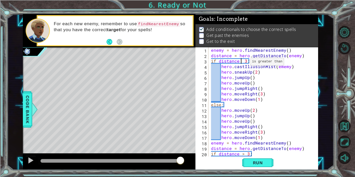
scroll to position [0, 2]
click at [240, 157] on div "Run" at bounding box center [258, 163] width 123 height 12
click at [245, 156] on div "enemy = hero . findNearestEnemy ( ) distance = hero . getDistanceTo ( enemy ) i…" at bounding box center [265, 107] width 110 height 120
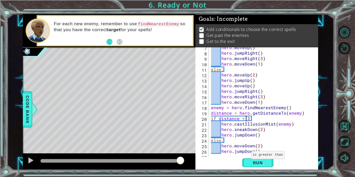
scroll to position [38, 0]
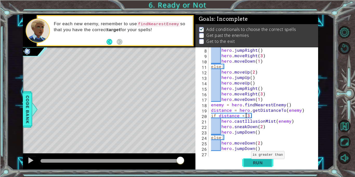
type textarea "if distance < 3:"
click at [267, 161] on span "Run" at bounding box center [258, 162] width 21 height 5
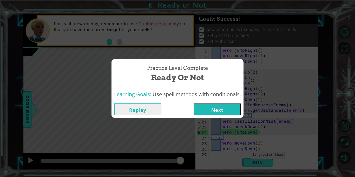
click at [215, 113] on button "Next" at bounding box center [217, 110] width 47 height 12
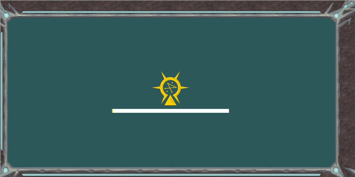
click at [213, 109] on div at bounding box center [170, 111] width 117 height 4
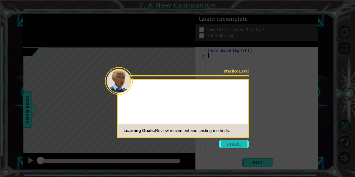
click at [222, 144] on button "Start" at bounding box center [234, 144] width 30 height 8
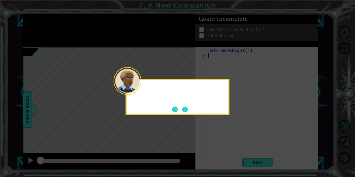
click at [184, 112] on button "Next" at bounding box center [185, 110] width 10 height 10
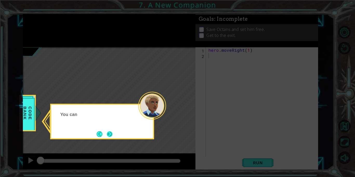
click at [110, 135] on button "Next" at bounding box center [110, 134] width 10 height 10
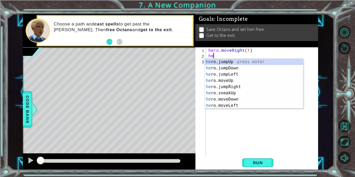
type textarea "h"
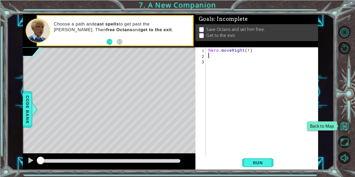
click at [347, 126] on button "Back to Map" at bounding box center [345, 126] width 12 height 12
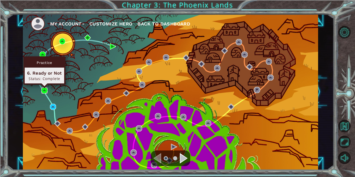
click at [46, 91] on img at bounding box center [44, 90] width 6 height 6
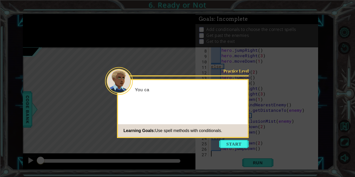
scroll to position [38, 0]
click at [225, 147] on button "Start" at bounding box center [234, 144] width 30 height 8
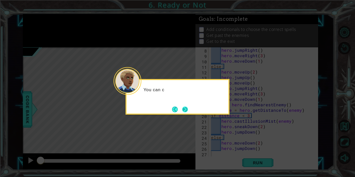
click at [189, 105] on button "Next" at bounding box center [185, 110] width 10 height 10
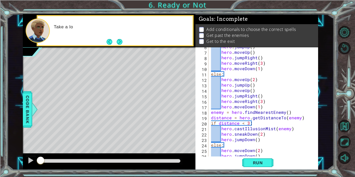
scroll to position [0, 0]
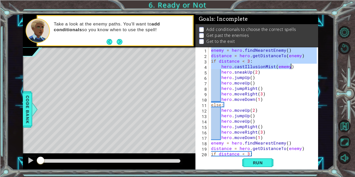
drag, startPoint x: 211, startPoint y: 50, endPoint x: 298, endPoint y: 67, distance: 89.0
click at [298, 67] on div "enemy = hero . findNearestEnemy ( ) distance = hero . getDistanceTo ( enemy ) i…" at bounding box center [265, 107] width 110 height 120
type textarea "if distance < 3: hero.castIllusionMist(ememy)"
click at [341, 122] on button "Back to Map" at bounding box center [345, 126] width 12 height 12
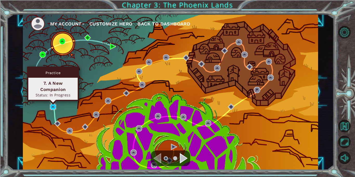
click at [53, 109] on img at bounding box center [53, 107] width 6 height 6
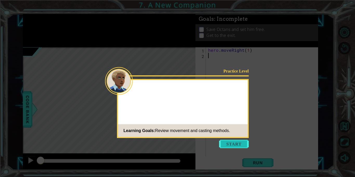
click at [232, 146] on button "Start" at bounding box center [234, 144] width 30 height 8
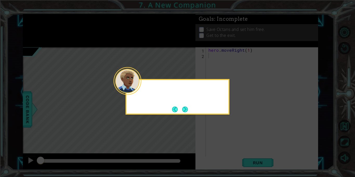
click at [232, 146] on icon at bounding box center [177, 88] width 355 height 177
click at [184, 107] on button "Next" at bounding box center [185, 109] width 7 height 7
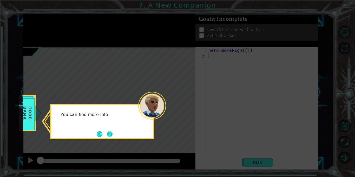
click at [111, 136] on button "Next" at bounding box center [110, 134] width 10 height 10
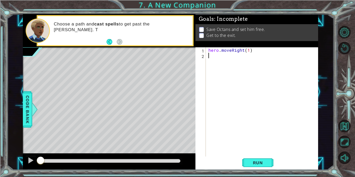
paste textarea "hero.castIllusionMist(ememy)"
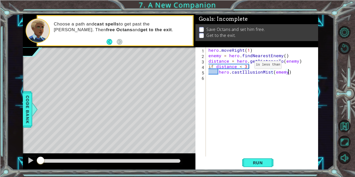
click at [246, 66] on div "hero . moveRight ( 1 ) enemy = hero . findNearestEnemy ( ) distance = hero . ge…" at bounding box center [264, 107] width 112 height 120
click at [295, 73] on div "hero . moveRight ( 1 ) enemy = hero . findNearestEnemy ( ) distance = hero . ge…" at bounding box center [264, 107] width 112 height 120
type textarea "hero.castIllusionMist(ememy)"
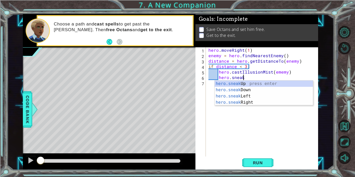
scroll to position [0, 2]
click at [305, 104] on div "hero.sneak Up press enter hero.sneak Down press enter hero.sneak Left press ent…" at bounding box center [264, 99] width 98 height 37
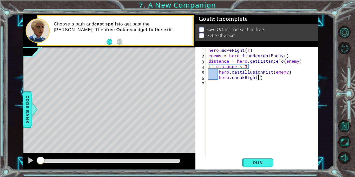
type textarea "hero.sneakRight(2)"
click at [295, 78] on div "hero . moveRight ( 1 ) enemy = hero . findNearestEnemy ( ) distance = hero . ge…" at bounding box center [264, 107] width 112 height 120
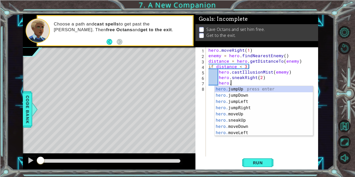
scroll to position [0, 1]
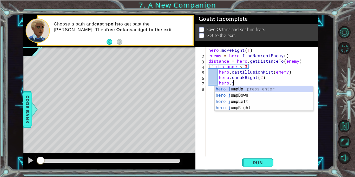
type textarea "hero.ju"
click at [261, 107] on div "hero.ju mpUp press enter hero.ju mpDown press enter hero.[PERSON_NAME] mpLeft p…" at bounding box center [264, 104] width 98 height 37
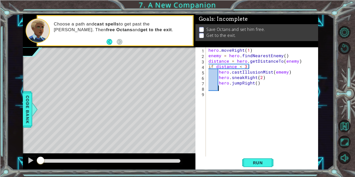
scroll to position [0, 0]
drag, startPoint x: 209, startPoint y: 67, endPoint x: 256, endPoint y: 66, distance: 46.8
click at [256, 66] on div "hero . moveRight ( 1 ) enemy = hero . findNearestEnemy ( ) distance = hero . ge…" at bounding box center [264, 107] width 112 height 120
type textarea "if distance < 3:"
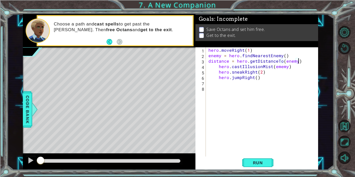
click at [219, 66] on div "hero . moveRight ( 1 ) enemy = hero . findNearestEnemy ( ) distance = hero . ge…" at bounding box center [264, 107] width 112 height 120
click at [218, 73] on div "hero . moveRight ( 1 ) enemy = hero . findNearestEnemy ( ) distance = hero . ge…" at bounding box center [264, 107] width 112 height 120
click at [218, 78] on div "hero . moveRight ( 1 ) enemy = hero . findNearestEnemy ( ) distance = hero . ge…" at bounding box center [264, 107] width 112 height 120
type textarea "hero.jumpRight()"
click at [221, 84] on div "hero . moveRight ( 1 ) enemy = hero . findNearestEnemy ( ) distance = hero . ge…" at bounding box center [264, 107] width 112 height 120
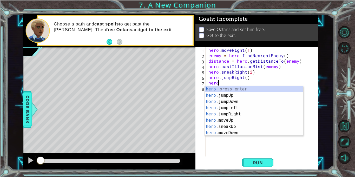
scroll to position [0, 1]
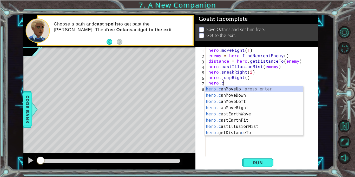
type textarea "[DOMAIN_NAME]"
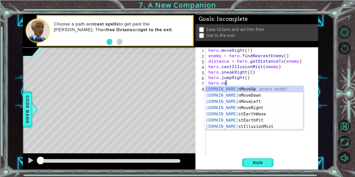
scroll to position [0, 1]
click at [258, 115] on div "[DOMAIN_NAME] nMoveUp press enter [DOMAIN_NAME] nMoveDown press enter [DOMAIN_N…" at bounding box center [254, 114] width 98 height 56
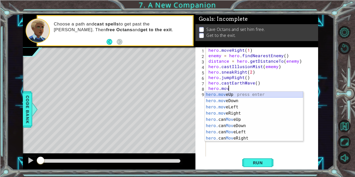
click at [231, 97] on div "hero.mov eUp press enter hero.mov eDown press enter hero.mov eLeft press enter …" at bounding box center [254, 123] width 98 height 62
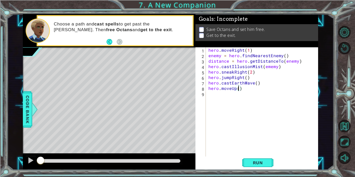
type textarea "hero.moveUp(3)"
click at [252, 91] on div "hero . moveRight ( 1 ) enemy = hero . findNearestEnemy ( ) distance = hero . ge…" at bounding box center [264, 107] width 112 height 120
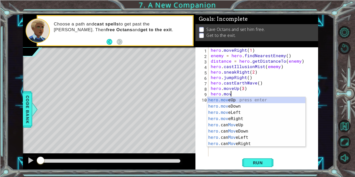
scroll to position [0, 1]
click at [260, 119] on div "hero.move Up press enter hero.move Down press enter hero.move Left press enter …" at bounding box center [256, 128] width 98 height 62
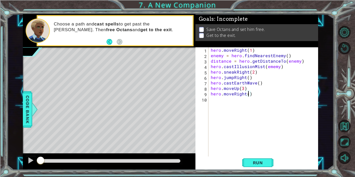
scroll to position [0, 2]
click at [260, 163] on span "Run" at bounding box center [258, 162] width 21 height 5
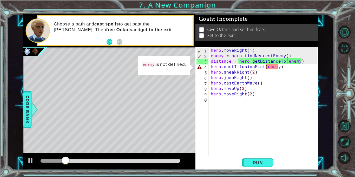
click at [271, 71] on div "hero . moveRight ( 1 ) enemy = hero . findNearestEnemy ( ) distance = hero . ge…" at bounding box center [265, 107] width 110 height 120
type textarea "hero.sneakRight(2)"
